Goal: Information Seeking & Learning: Learn about a topic

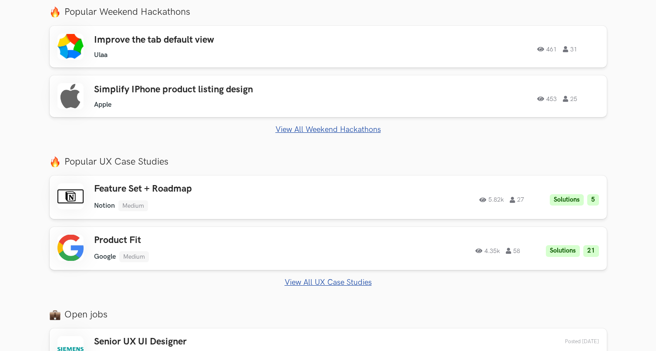
scroll to position [336, 0]
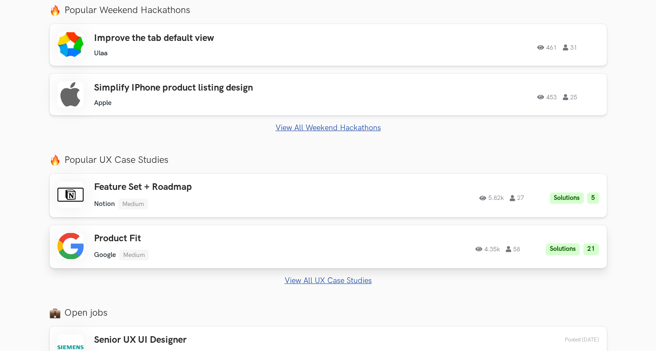
click at [418, 234] on div "Product Fit Google Medium Google Medium Solutions 21 4.35k 58 4.35k 58 Solution…" at bounding box center [327, 246] width 541 height 27
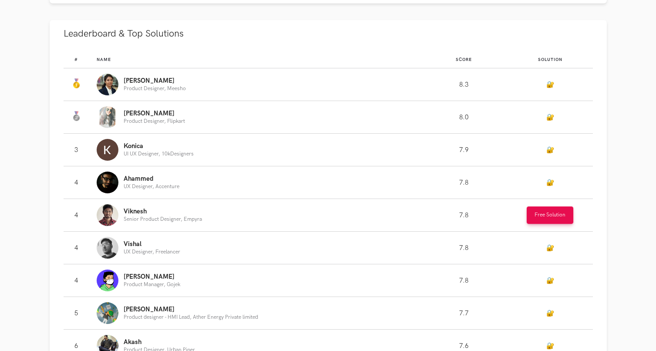
scroll to position [486, 0]
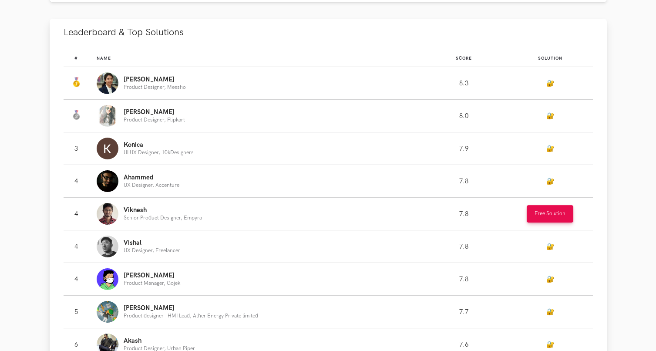
click at [550, 180] on link "🔐" at bounding box center [550, 181] width 8 height 7
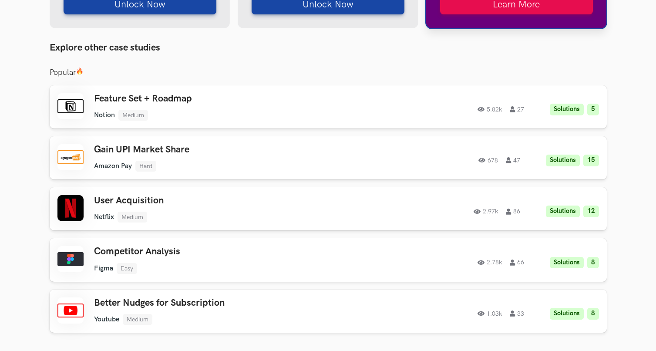
scroll to position [1447, 0]
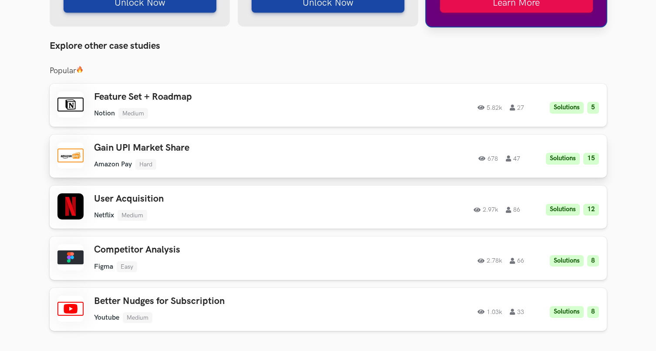
click at [533, 161] on div "Gain UPI Market Share Amazon Pay Hard Amazon Pay Hard Solutions 15 678 47 678 4…" at bounding box center [327, 155] width 541 height 27
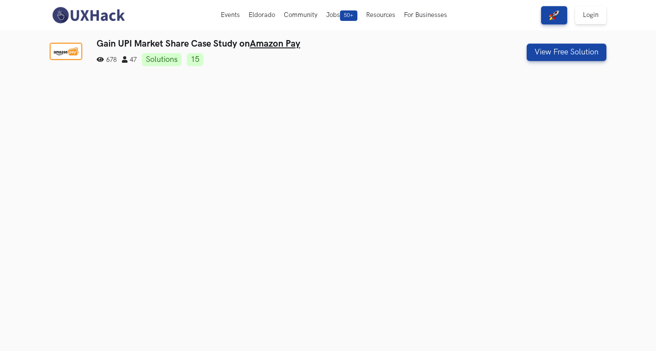
click at [114, 12] on img at bounding box center [88, 15] width 77 height 18
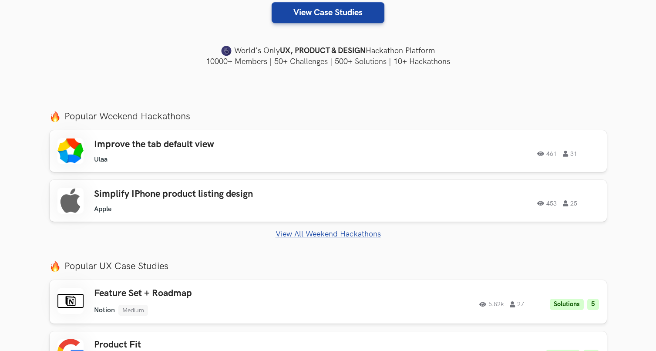
scroll to position [229, 0]
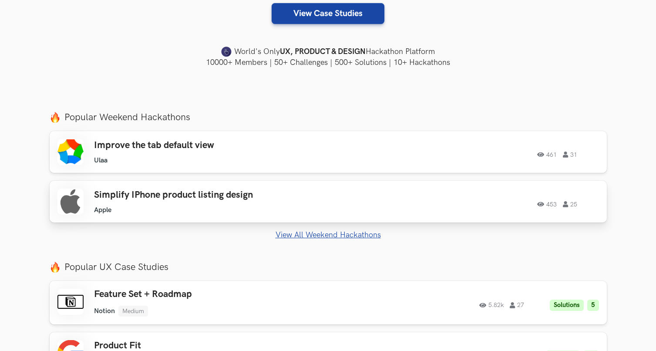
click at [240, 199] on h3 "Simplify IPhone product listing design" at bounding box center [217, 194] width 247 height 11
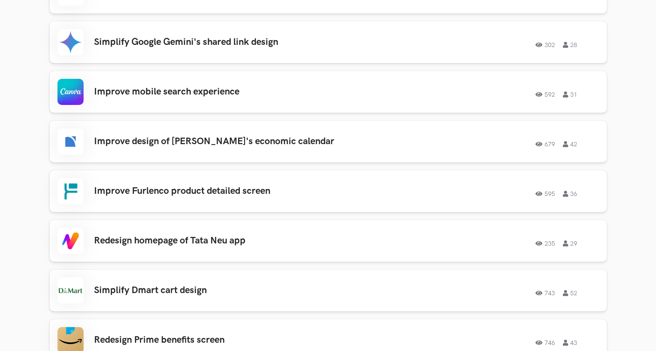
scroll to position [1111, 0]
